Goal: Find specific page/section: Find specific page/section

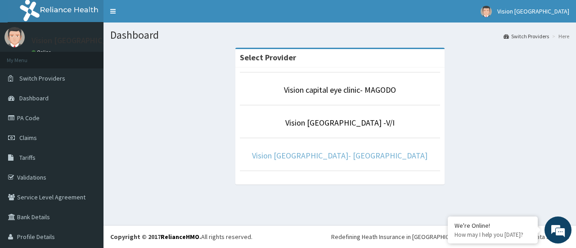
click at [283, 152] on link "Vision [GEOGRAPHIC_DATA]- [GEOGRAPHIC_DATA]" at bounding box center [340, 155] width 176 height 10
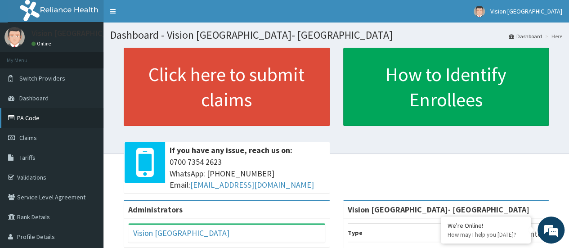
click at [46, 110] on link "PA Code" at bounding box center [52, 118] width 104 height 20
